Goal: Task Accomplishment & Management: Manage account settings

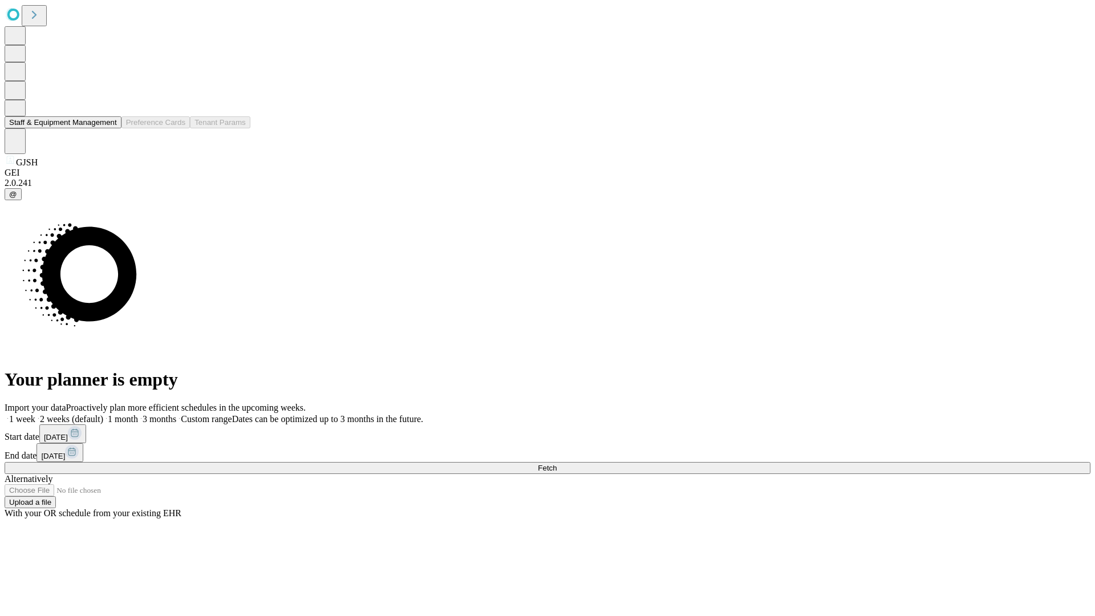
click at [109, 128] on button "Staff & Equipment Management" at bounding box center [63, 122] width 117 height 12
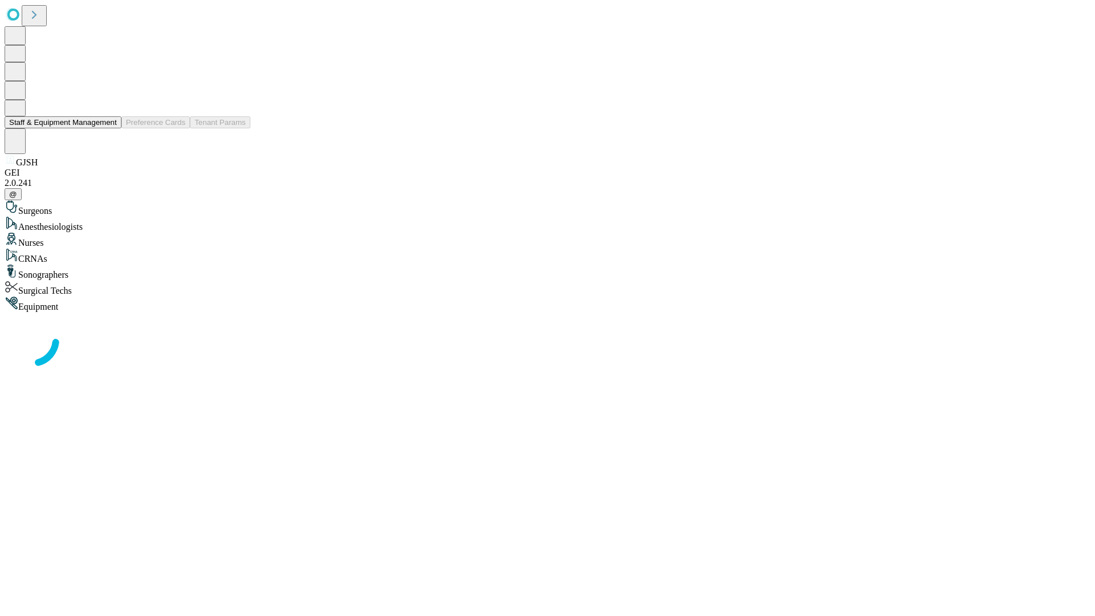
click at [109, 128] on button "Staff & Equipment Management" at bounding box center [63, 122] width 117 height 12
